Goal: Browse casually

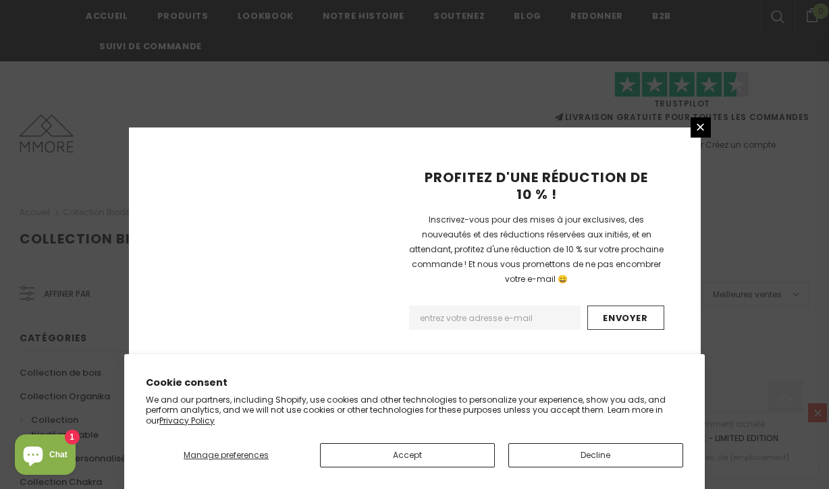
scroll to position [954, 0]
